Goal: Task Accomplishment & Management: Use online tool/utility

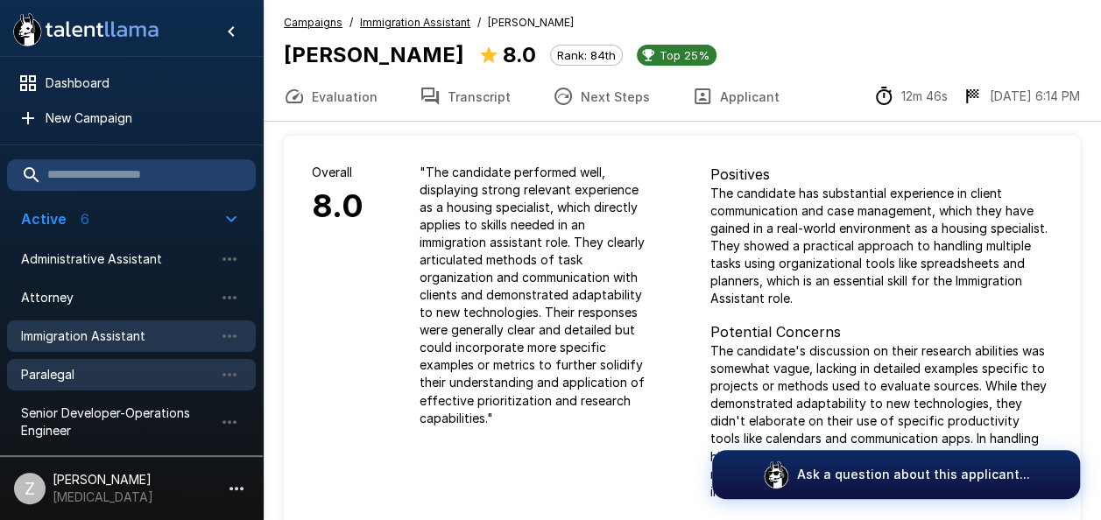
click at [119, 384] on div "Paralegal" at bounding box center [131, 375] width 249 height 32
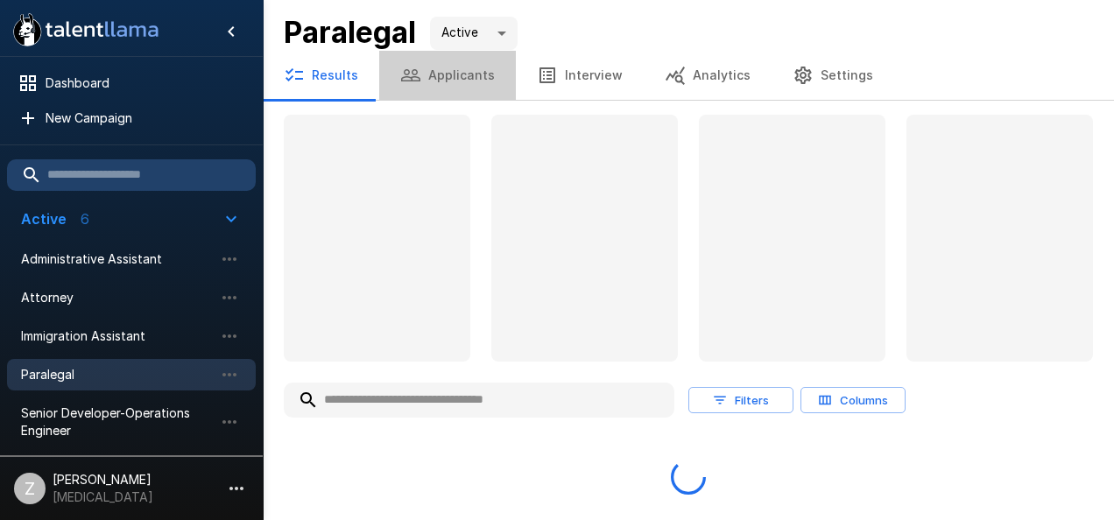
click at [456, 71] on button "Applicants" at bounding box center [447, 75] width 137 height 49
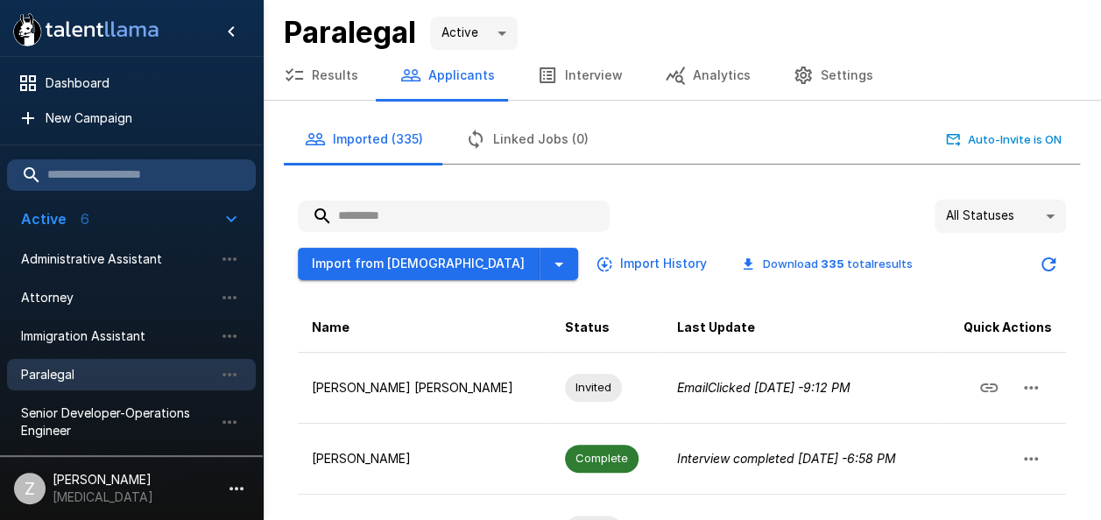
click at [434, 216] on input "text" at bounding box center [454, 217] width 312 height 32
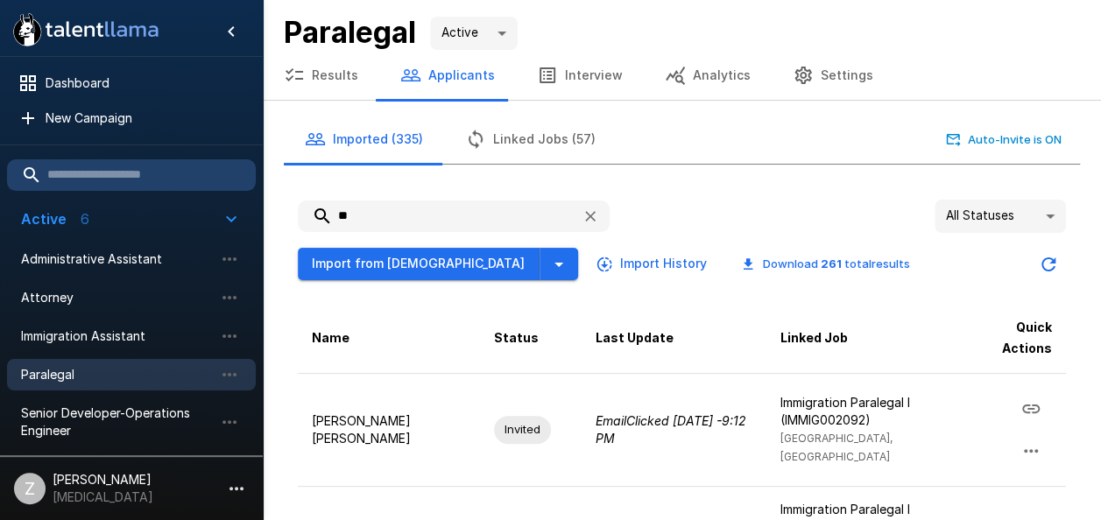
type input "***"
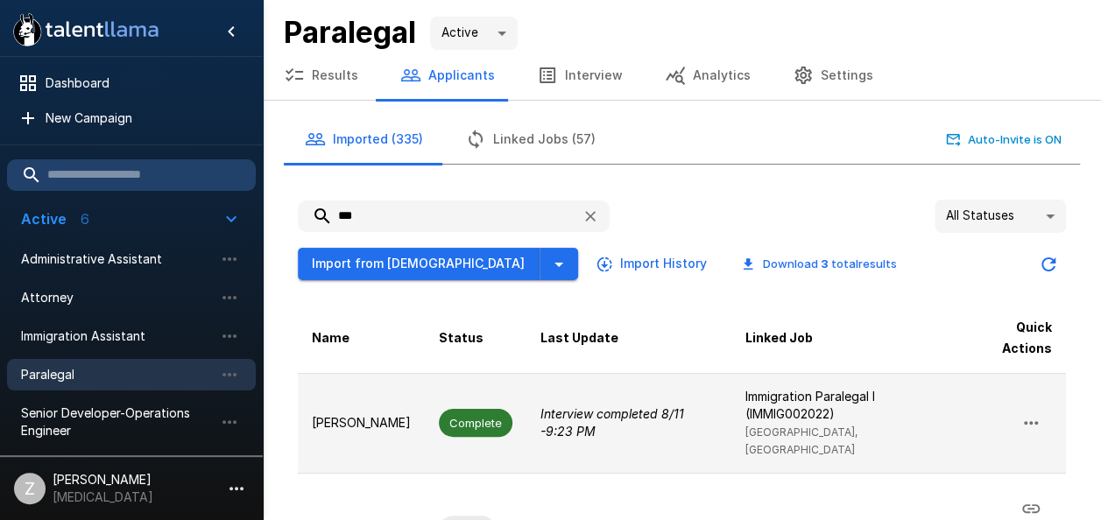
click at [425, 429] on td "[PERSON_NAME]" at bounding box center [361, 423] width 127 height 101
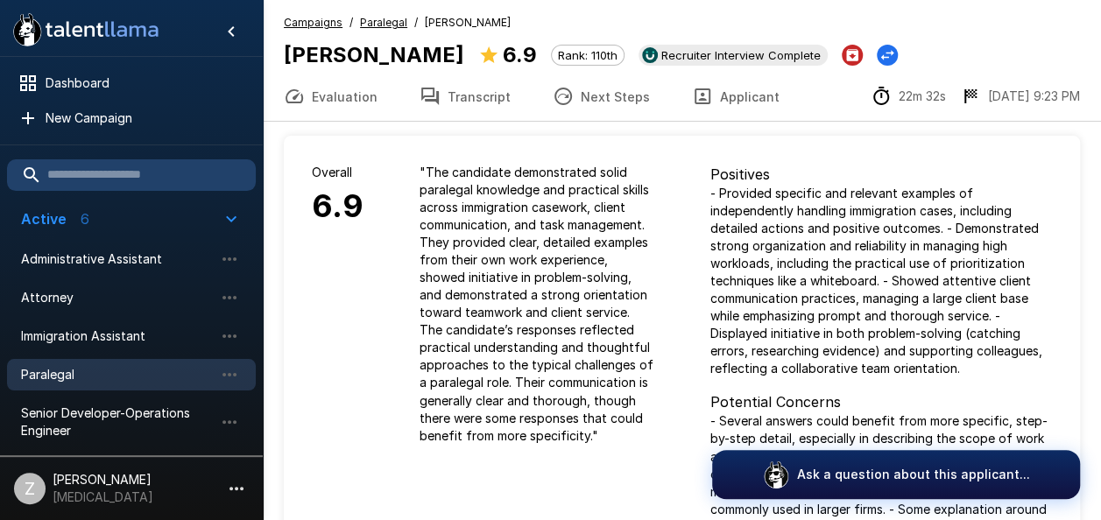
click at [582, 93] on button "Next Steps" at bounding box center [601, 96] width 139 height 49
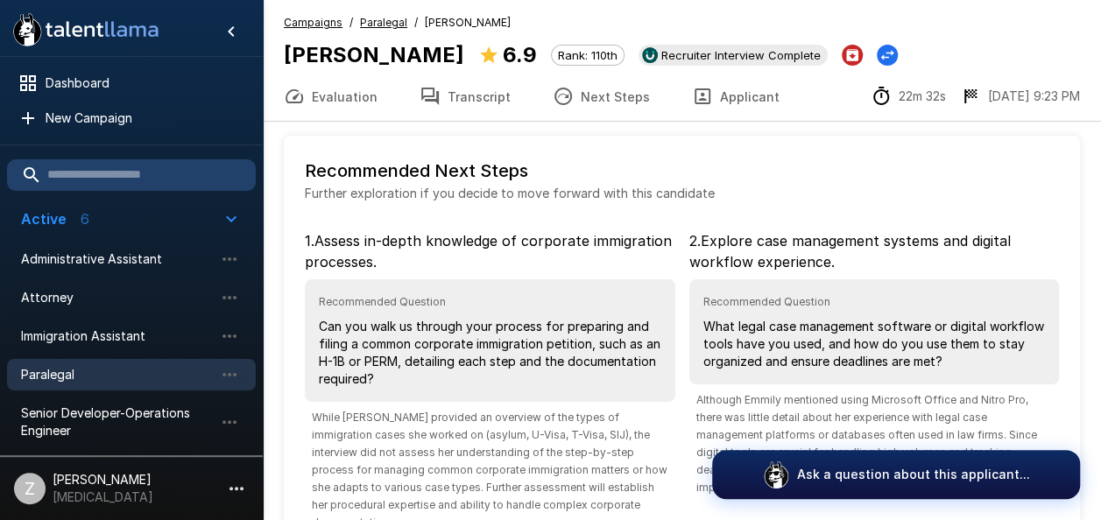
click at [344, 96] on button "Evaluation" at bounding box center [331, 96] width 136 height 49
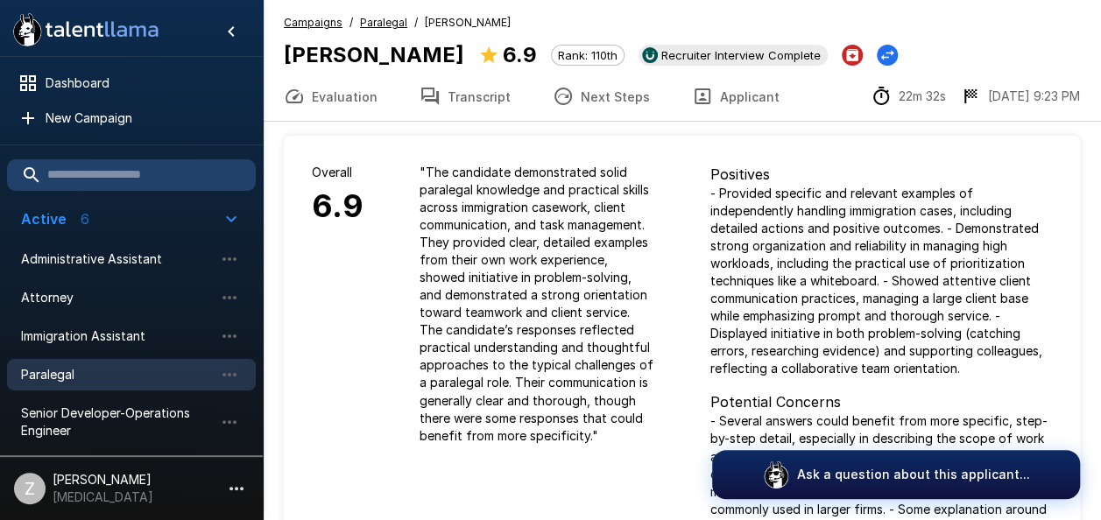
click at [477, 96] on button "Transcript" at bounding box center [465, 96] width 133 height 49
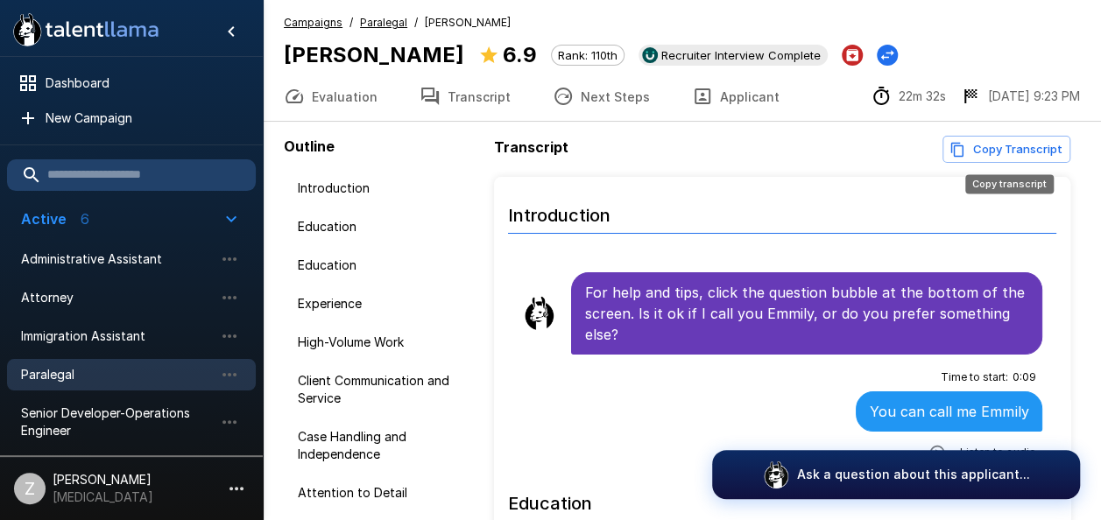
click at [1002, 152] on button "Copy Transcript" at bounding box center [1007, 149] width 128 height 27
